Goal: Task Accomplishment & Management: Use online tool/utility

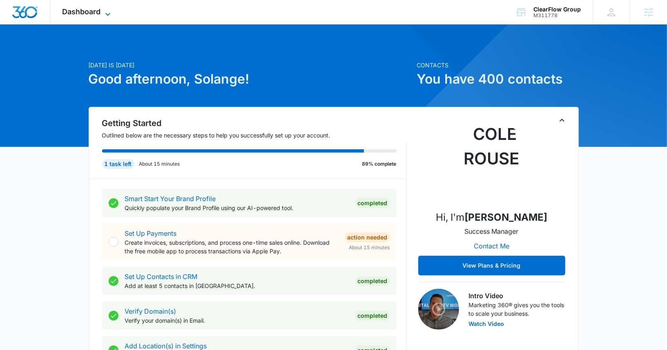
click at [105, 16] on icon at bounding box center [108, 14] width 10 height 10
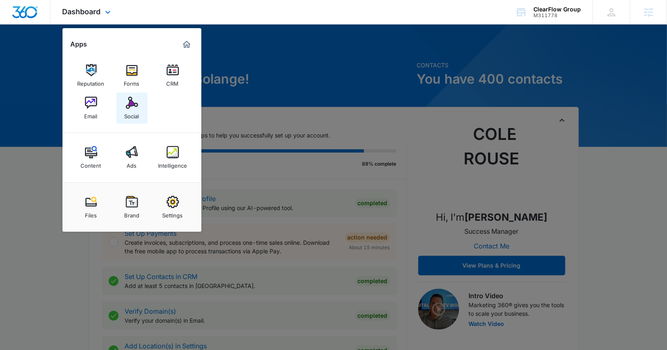
click at [131, 109] on div "Social" at bounding box center [132, 114] width 15 height 11
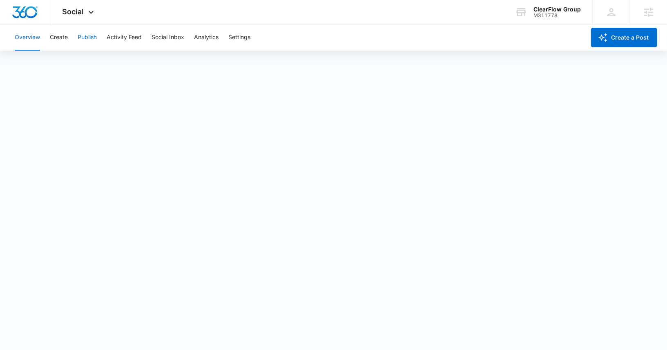
click at [92, 39] on button "Publish" at bounding box center [87, 38] width 19 height 26
click at [30, 65] on button "Calendar" at bounding box center [27, 62] width 24 height 23
click at [240, 43] on button "Settings" at bounding box center [239, 38] width 22 height 26
click at [93, 38] on button "Publish" at bounding box center [87, 38] width 19 height 26
click at [67, 66] on button "Schedules" at bounding box center [63, 62] width 28 height 23
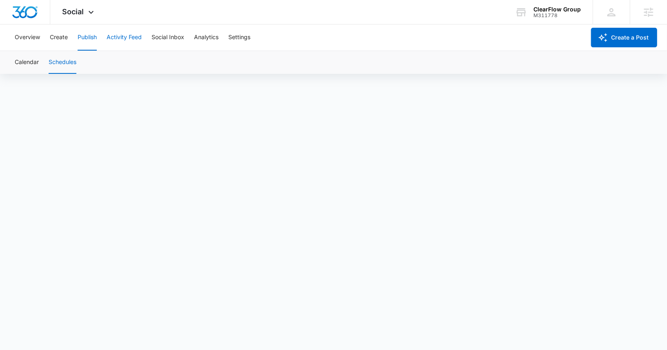
click at [137, 35] on button "Activity Feed" at bounding box center [124, 38] width 35 height 26
click at [94, 38] on button "Publish" at bounding box center [87, 38] width 19 height 26
click at [62, 38] on button "Create" at bounding box center [59, 38] width 18 height 26
click at [87, 64] on button "Approvals" at bounding box center [79, 62] width 27 height 23
click at [57, 40] on button "Create" at bounding box center [59, 38] width 18 height 26
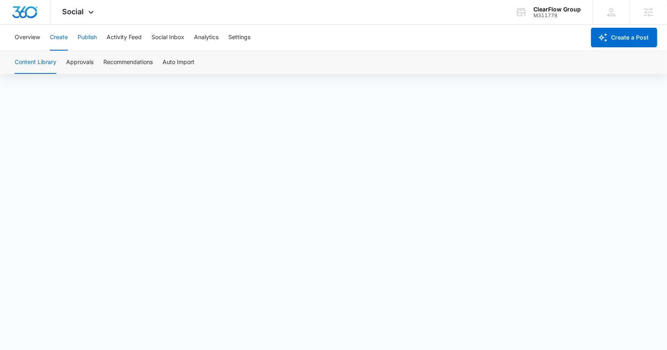
click at [82, 35] on button "Publish" at bounding box center [87, 38] width 19 height 26
click at [63, 44] on button "Create" at bounding box center [59, 38] width 18 height 26
click at [80, 39] on button "Publish" at bounding box center [87, 38] width 19 height 26
click at [62, 35] on button "Create" at bounding box center [59, 38] width 18 height 26
click at [89, 62] on button "Approvals" at bounding box center [79, 62] width 27 height 23
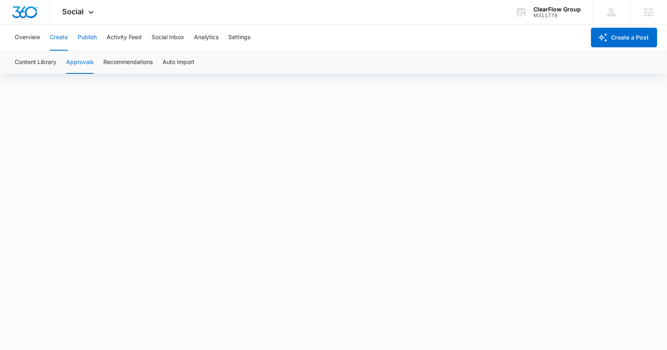
click at [92, 38] on button "Publish" at bounding box center [87, 38] width 19 height 26
